Goal: Task Accomplishment & Management: Manage account settings

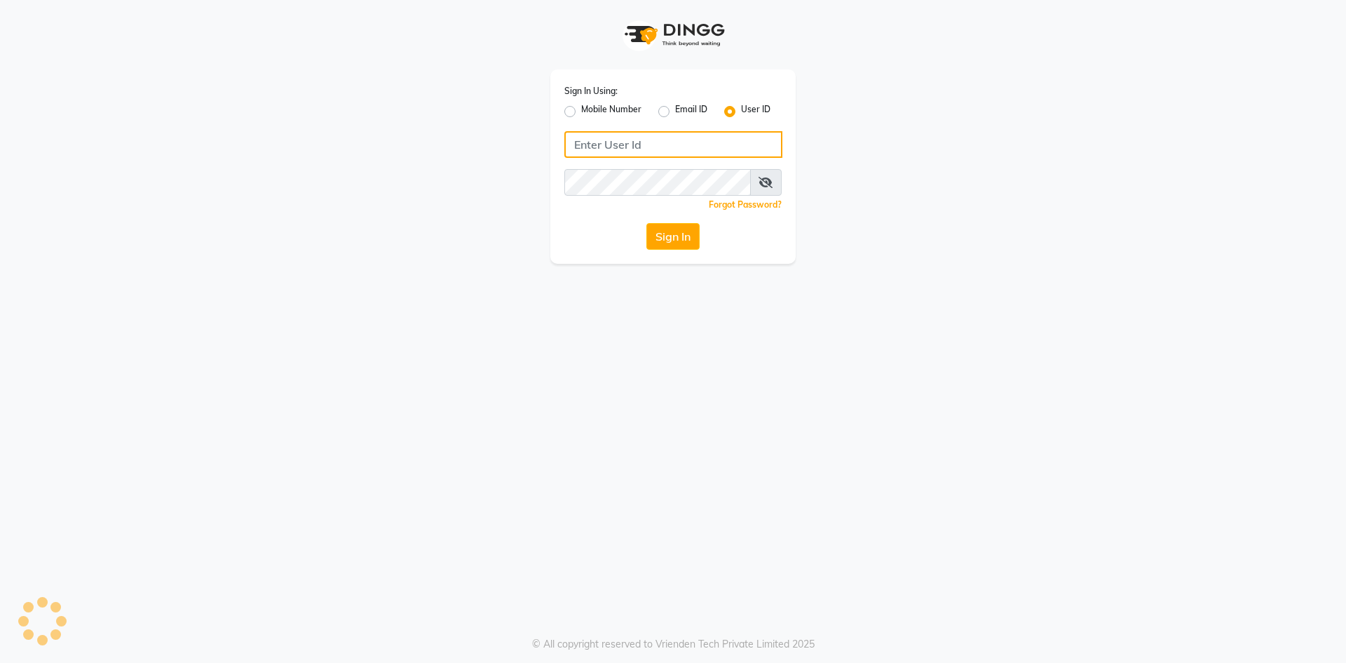
click at [621, 142] on input "Username" at bounding box center [673, 144] width 218 height 27
click at [593, 149] on input "Username" at bounding box center [673, 144] width 218 height 27
click at [297, 394] on div "Sign In Using: Mobile Number Email ID User ID Remember me Forgot Password? Sign…" at bounding box center [673, 331] width 1346 height 663
click at [677, 149] on input "Username" at bounding box center [673, 144] width 218 height 27
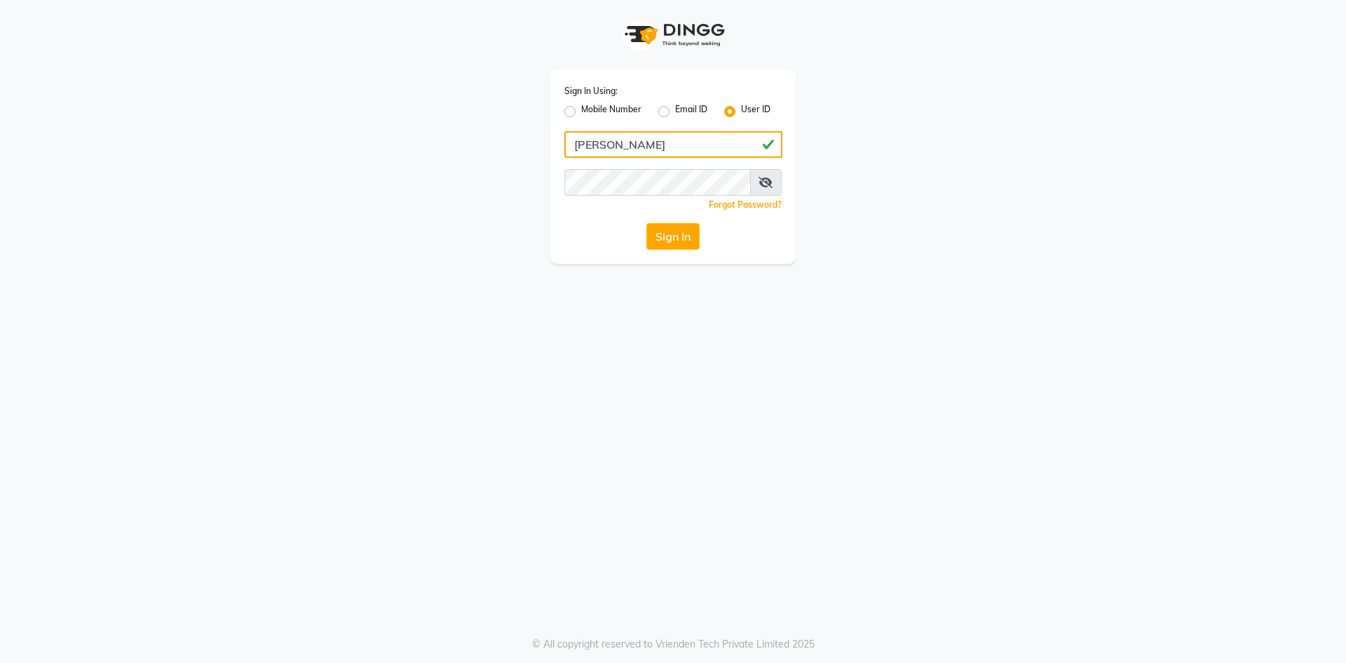
type input "[PERSON_NAME]"
click at [665, 238] on button "Sign In" at bounding box center [673, 236] width 53 height 27
